Goal: Task Accomplishment & Management: Use online tool/utility

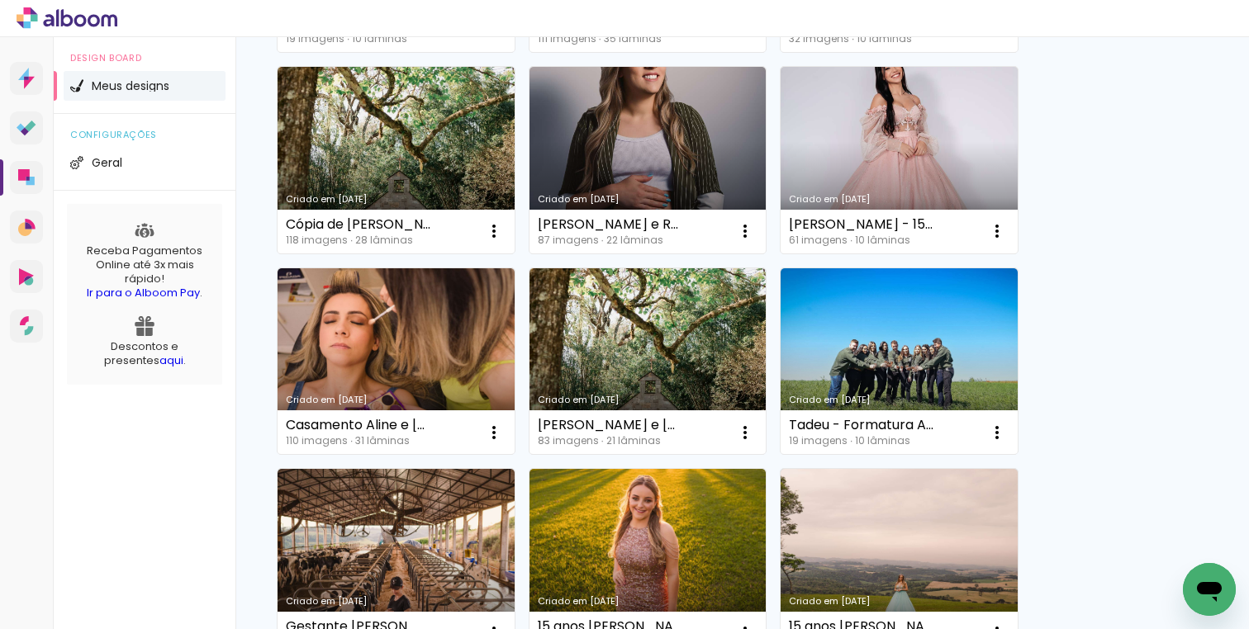
scroll to position [574, 0]
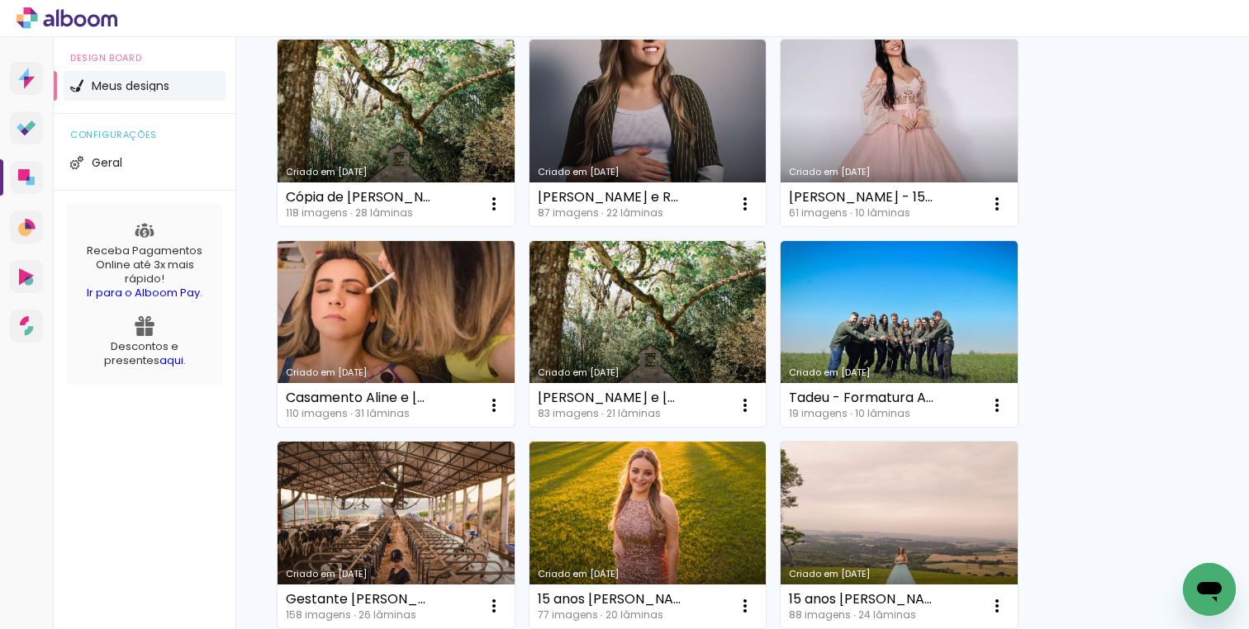
click at [463, 299] on link "Criado em [DATE]" at bounding box center [396, 334] width 237 height 187
